Goal: Information Seeking & Learning: Understand process/instructions

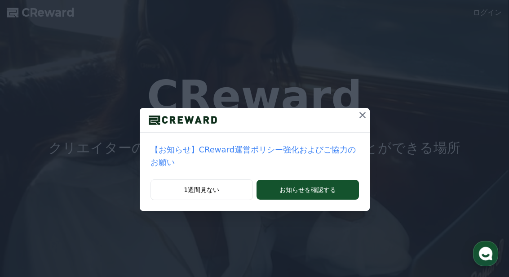
click at [275, 156] on p "【お知らせ】CReward運営ポリシー強化およびご協力のお願い" at bounding box center [255, 155] width 209 height 25
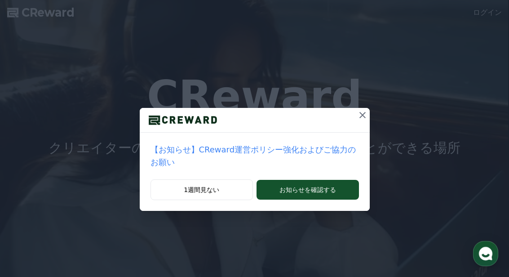
click at [358, 116] on icon at bounding box center [362, 115] width 11 height 11
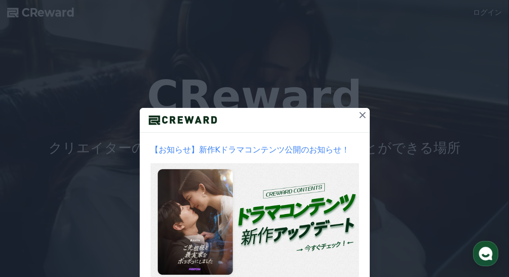
click at [362, 116] on icon at bounding box center [362, 115] width 11 height 11
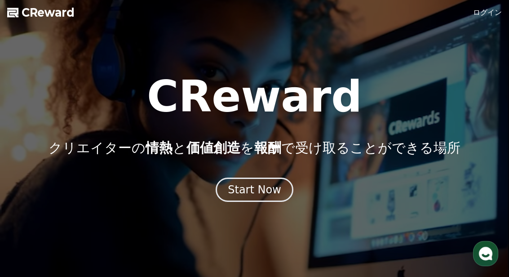
click at [263, 185] on div "Start Now" at bounding box center [255, 190] width 54 height 14
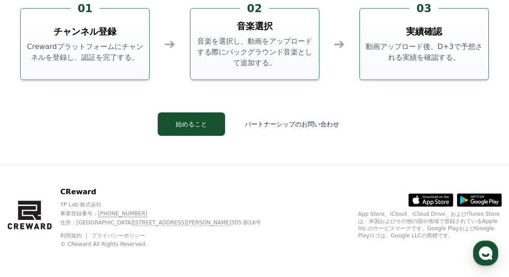
scroll to position [2378, 0]
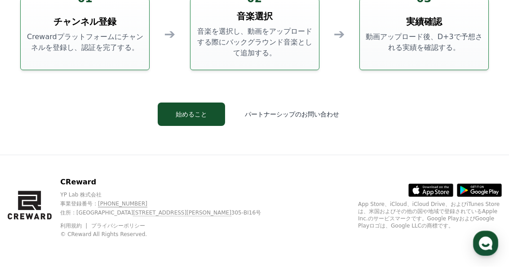
click at [436, 194] on icon at bounding box center [442, 200] width 24 height 13
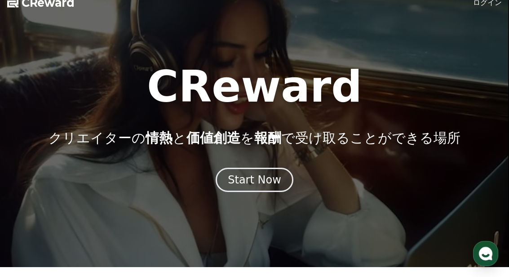
scroll to position [0, 0]
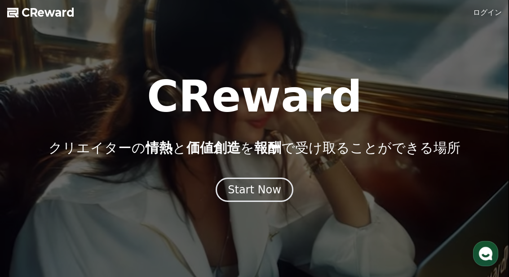
click at [482, 3] on div at bounding box center [254, 138] width 509 height 277
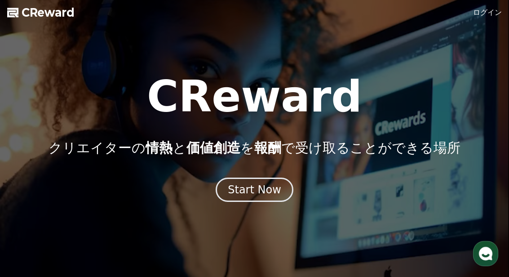
click at [481, 11] on link "ログイン" at bounding box center [488, 12] width 29 height 11
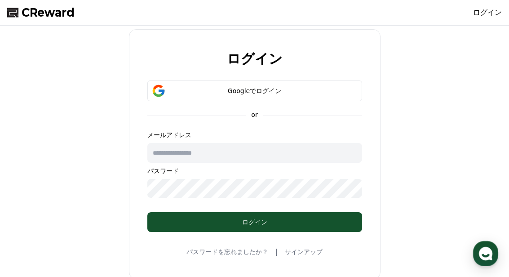
click at [283, 95] on div "Googleでログイン" at bounding box center [255, 90] width 189 height 9
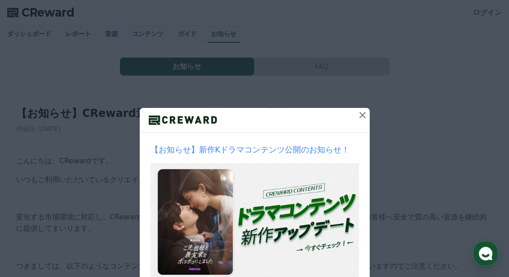
click at [364, 116] on icon at bounding box center [362, 115] width 11 height 11
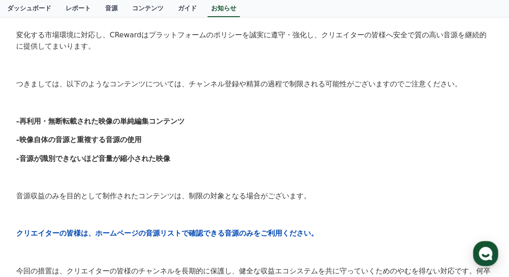
scroll to position [174, 0]
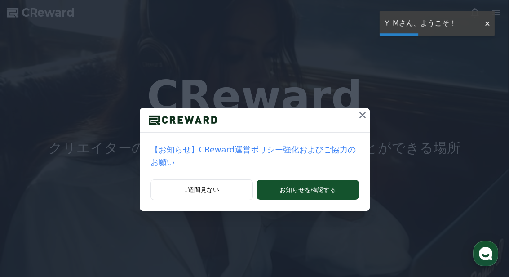
click at [365, 118] on icon at bounding box center [362, 115] width 11 height 11
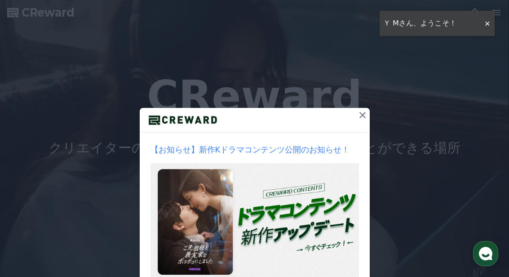
click at [365, 122] on button at bounding box center [363, 115] width 14 height 14
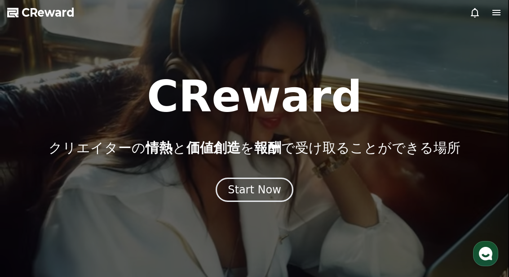
click at [496, 9] on icon at bounding box center [497, 12] width 11 height 11
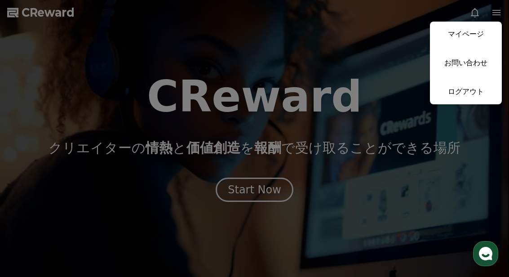
click at [391, 104] on button "close" at bounding box center [254, 138] width 509 height 277
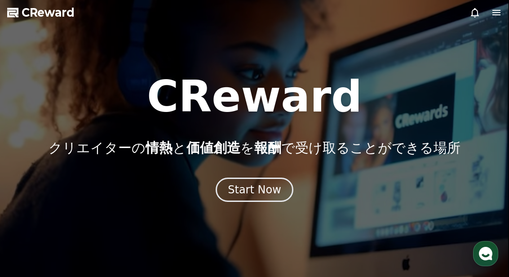
click at [474, 9] on icon at bounding box center [475, 12] width 11 height 11
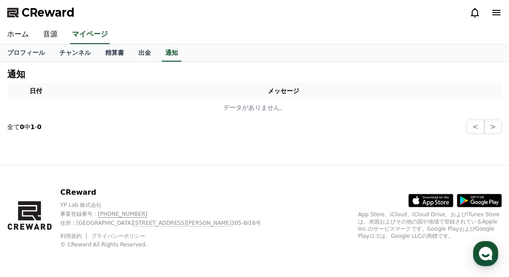
click at [51, 11] on span "CReward" at bounding box center [48, 12] width 53 height 14
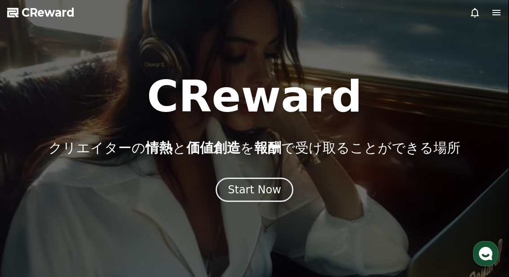
click at [34, 16] on span "CReward" at bounding box center [48, 12] width 53 height 14
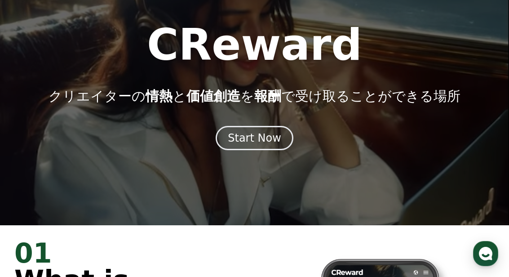
scroll to position [177, 0]
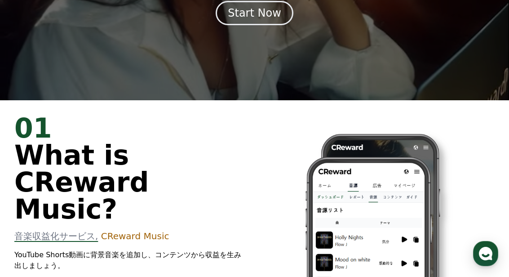
click at [267, 15] on div "Start Now" at bounding box center [255, 13] width 54 height 14
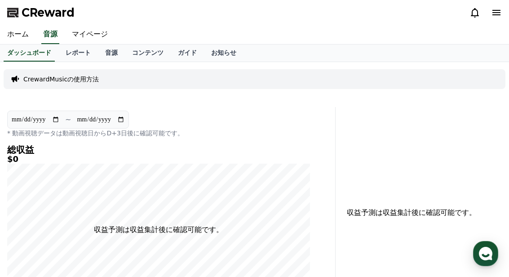
click at [216, 55] on link "お知らせ" at bounding box center [224, 53] width 40 height 17
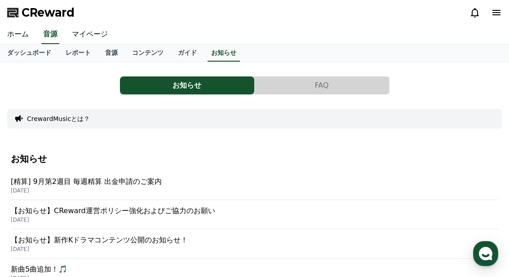
click at [314, 92] on button "FAQ" at bounding box center [322, 85] width 134 height 18
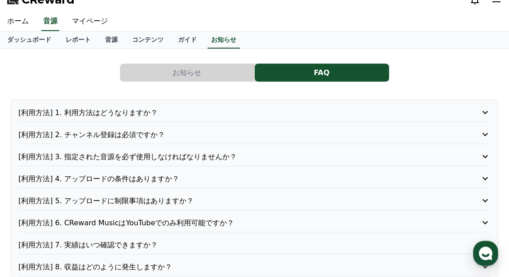
scroll to position [13, 0]
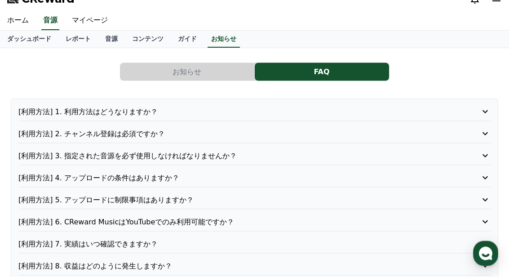
click at [128, 135] on p "[利用方法] 2. チャンネル登録は必須ですか？" at bounding box center [235, 134] width 435 height 11
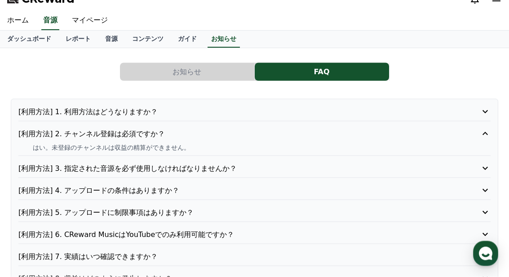
scroll to position [14, 0]
click at [145, 116] on p "[利用方法] 1. 利用方法はどうなりますか？" at bounding box center [235, 111] width 435 height 11
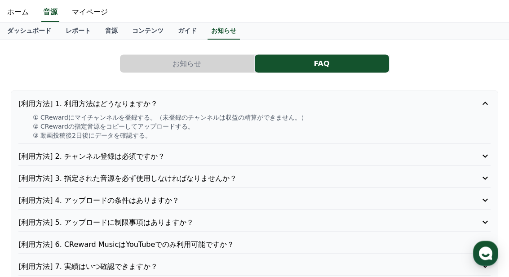
scroll to position [0, 0]
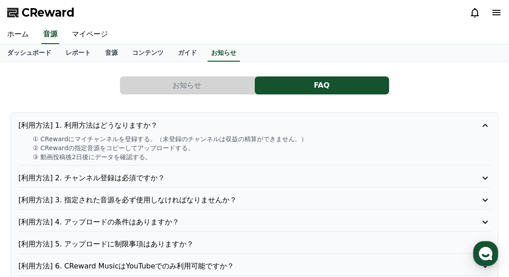
click at [24, 17] on span "CReward" at bounding box center [48, 12] width 53 height 14
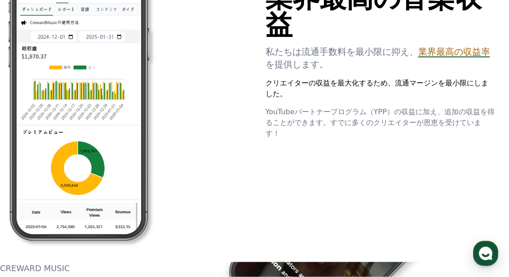
scroll to position [872, 0]
